Goal: Browse casually

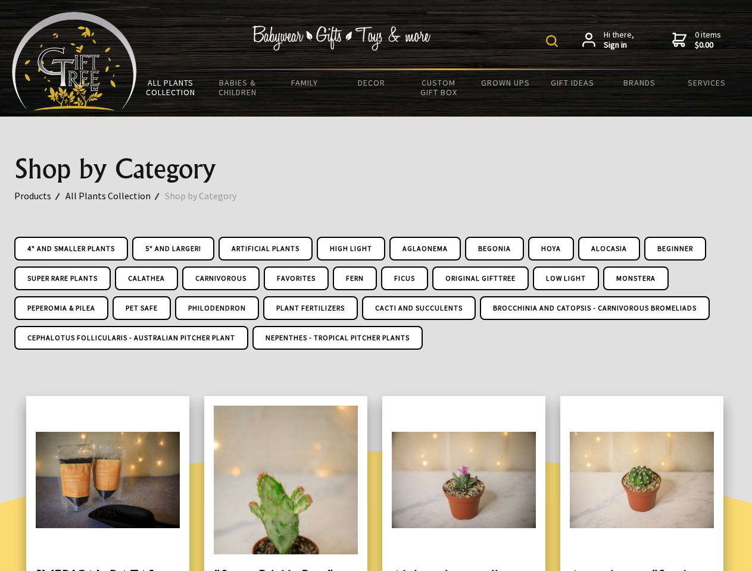
click at [554, 41] on img at bounding box center [552, 41] width 12 height 12
